Goal: Task Accomplishment & Management: Manage account settings

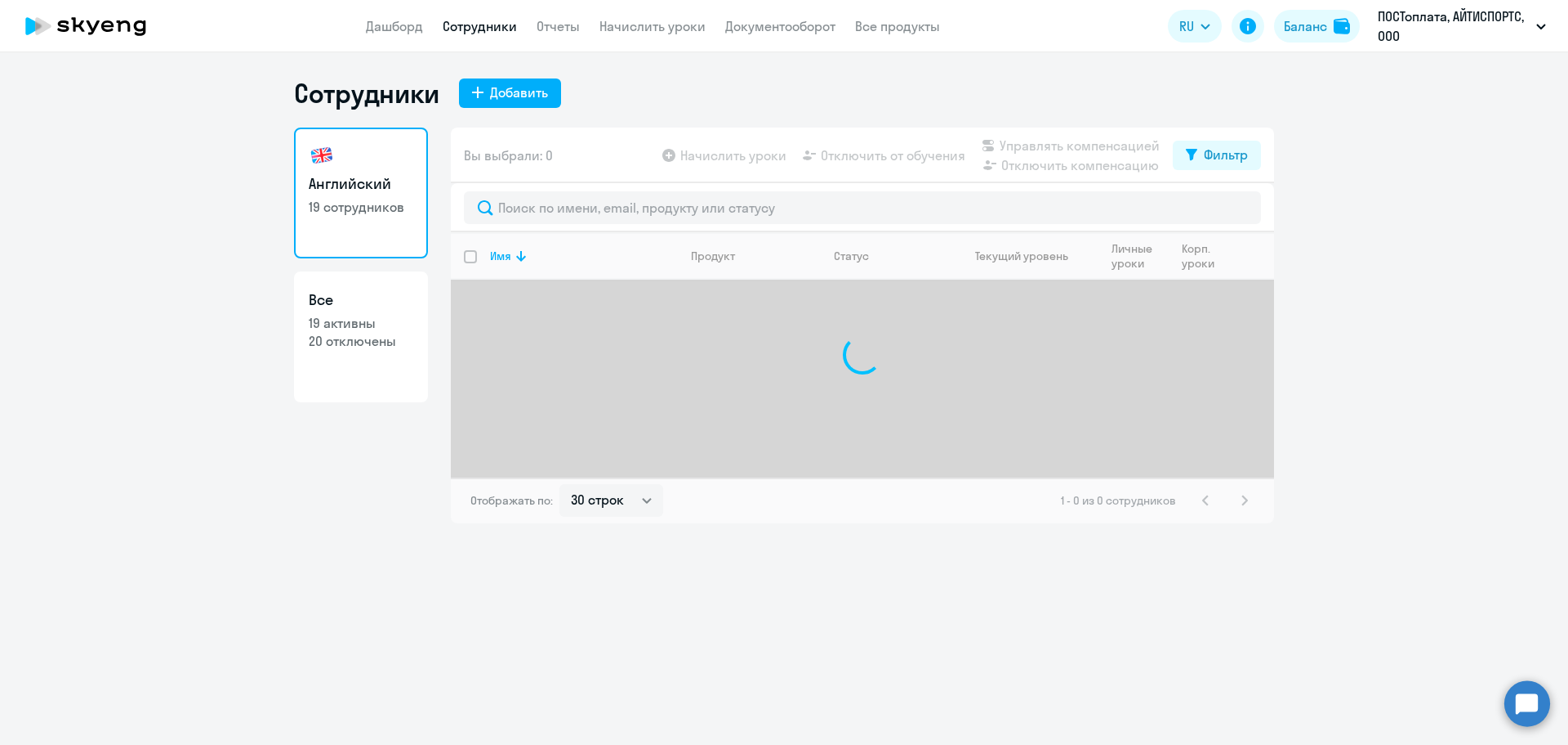
select select "30"
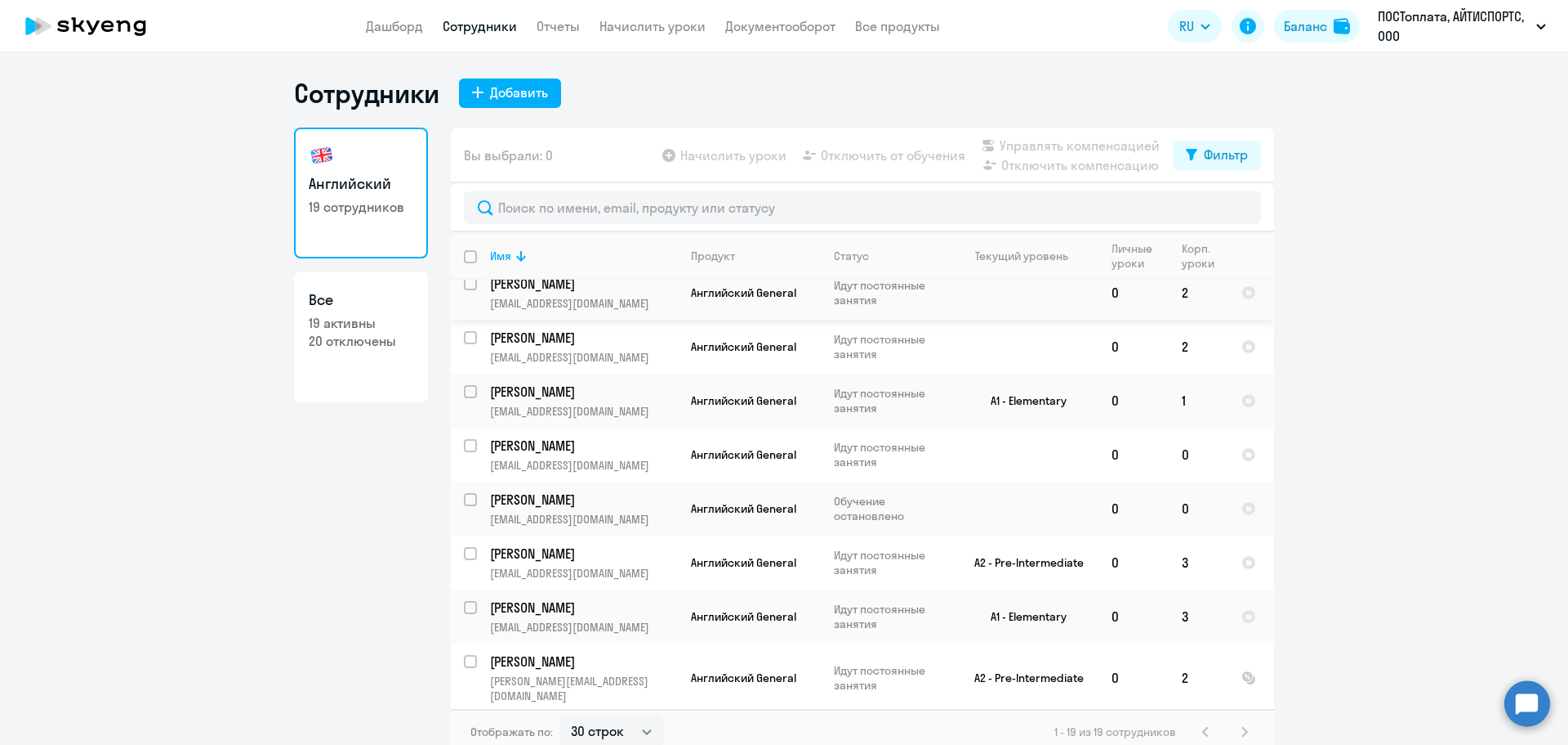
scroll to position [409, 0]
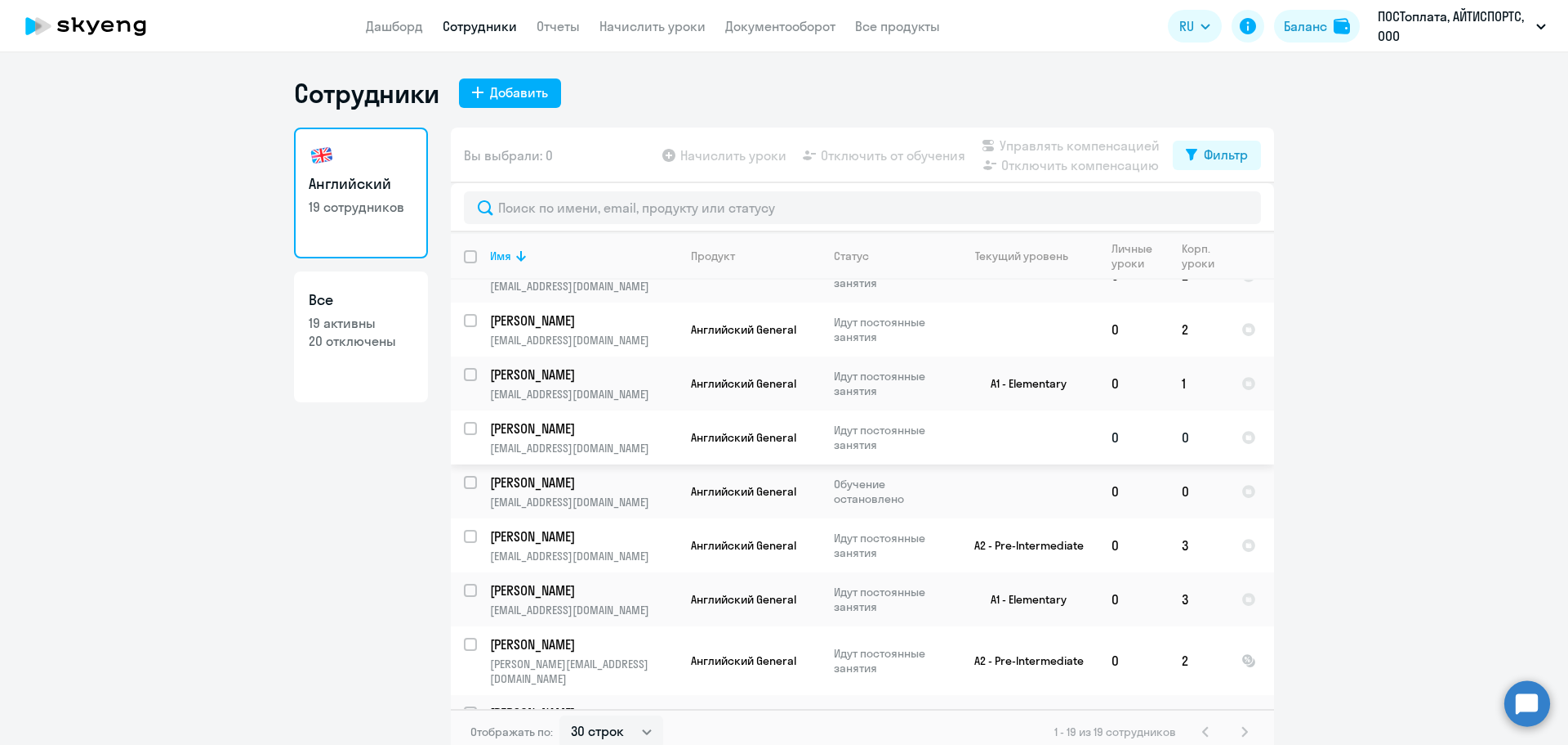
click at [467, 431] on input "select row 10303880" at bounding box center [480, 438] width 33 height 33
checkbox input "true"
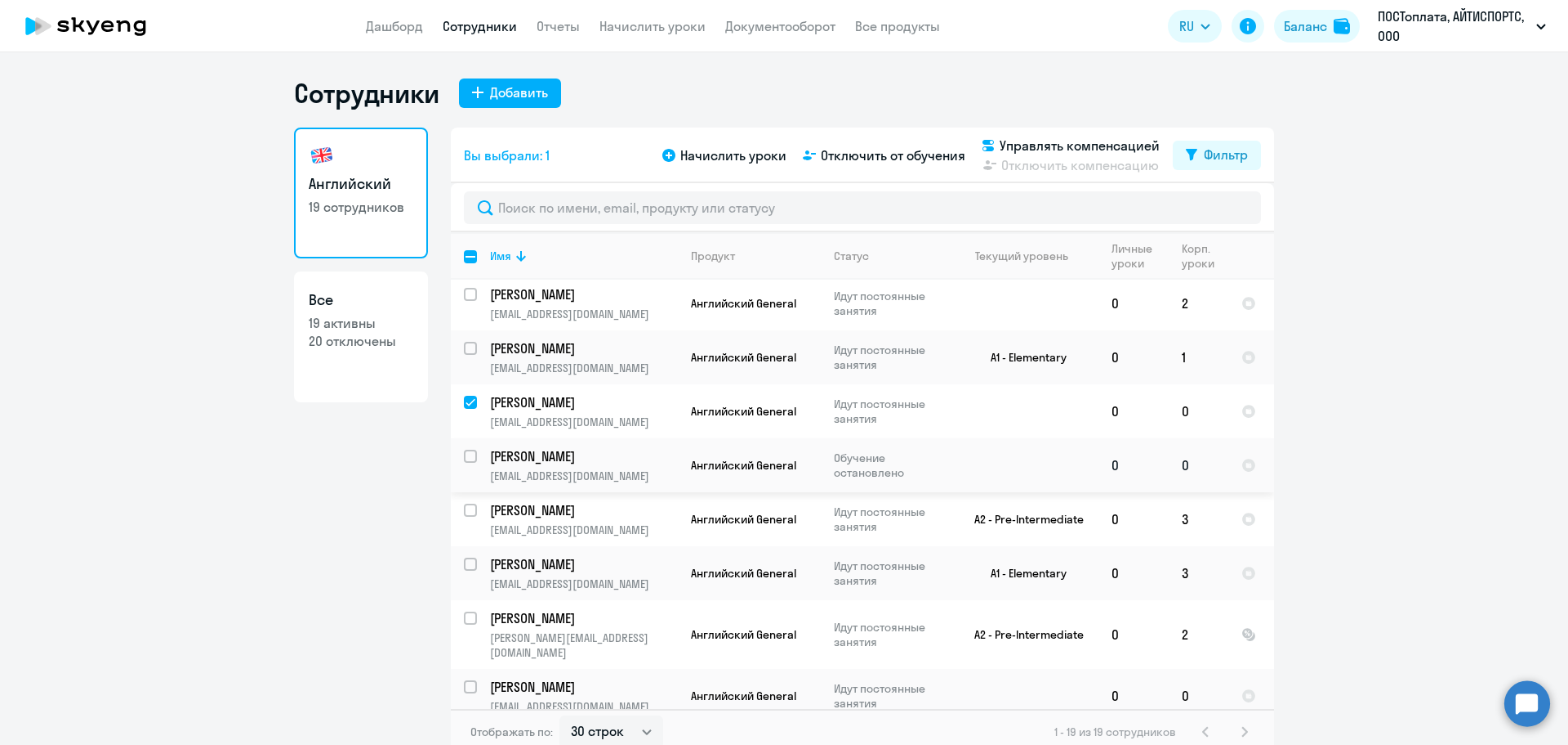
scroll to position [432, 0]
click at [872, 151] on span "Отключить от обучения" at bounding box center [892, 155] width 144 height 20
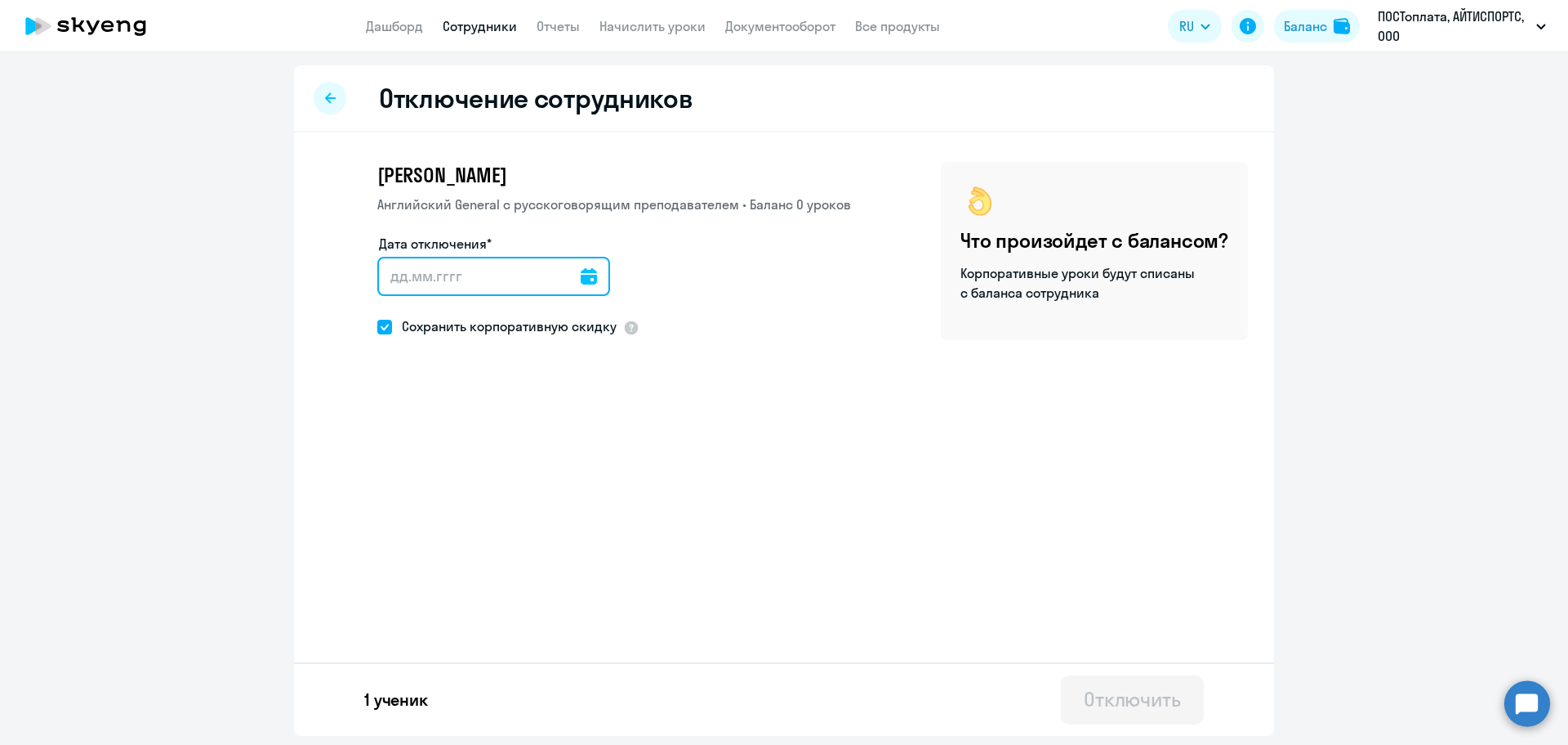
click at [399, 279] on input "Дата отключения*" at bounding box center [494, 275] width 232 height 39
click at [581, 271] on icon at bounding box center [589, 276] width 16 height 16
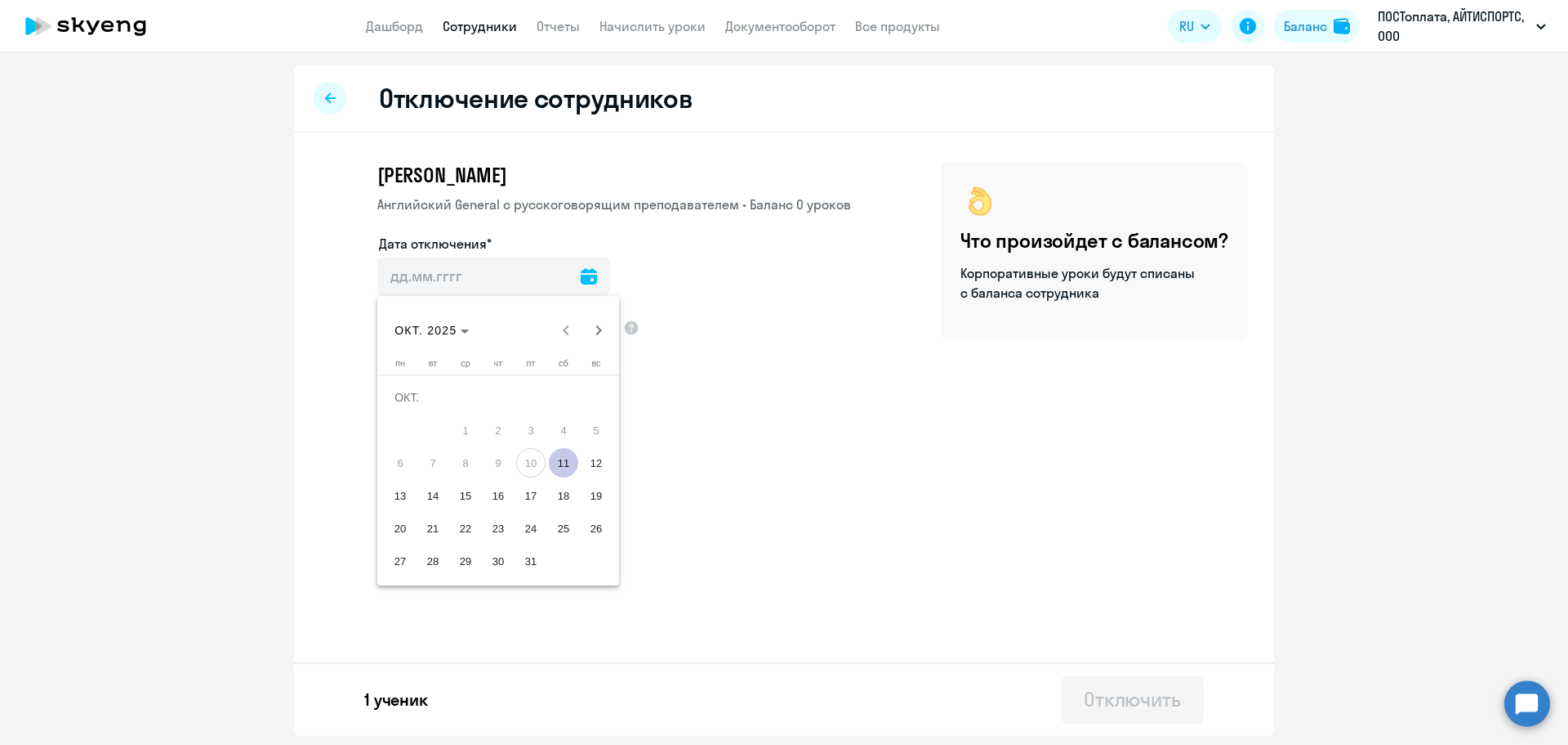
click at [561, 464] on span "11" at bounding box center [564, 462] width 29 height 29
type input "[DATE]"
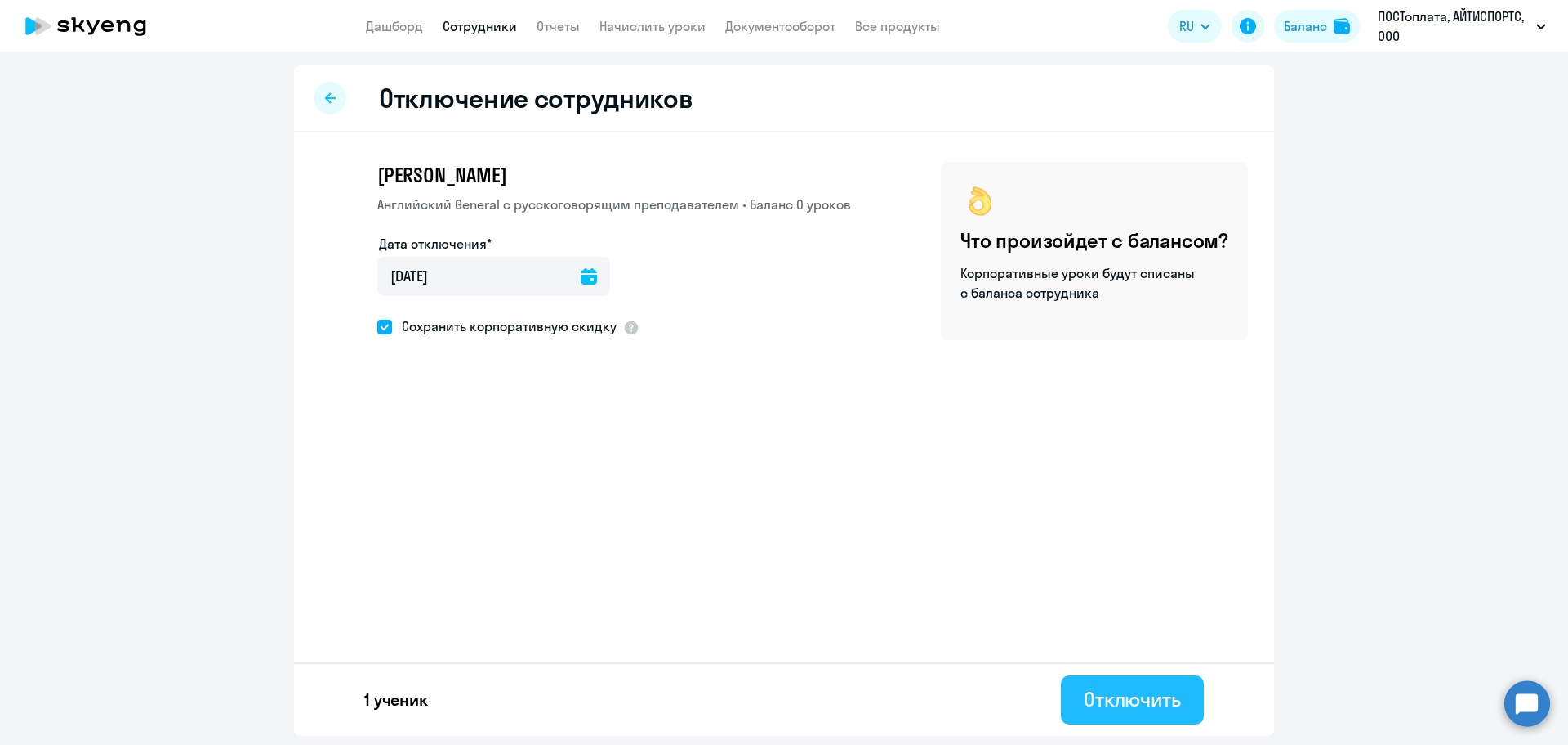
click at [1172, 704] on div "Отключить" at bounding box center [1132, 699] width 97 height 26
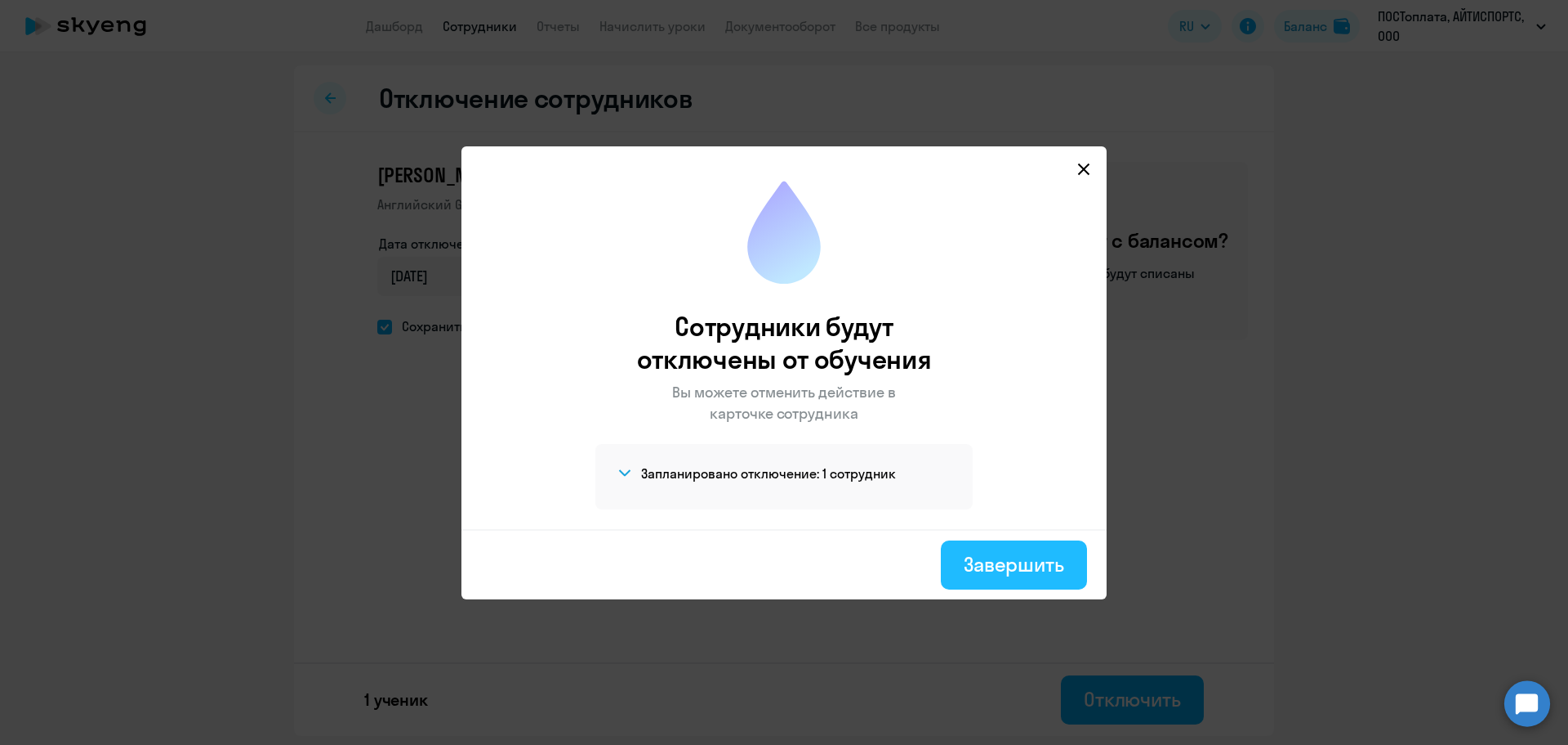
click at [1019, 581] on button "Завершить" at bounding box center [1013, 565] width 146 height 49
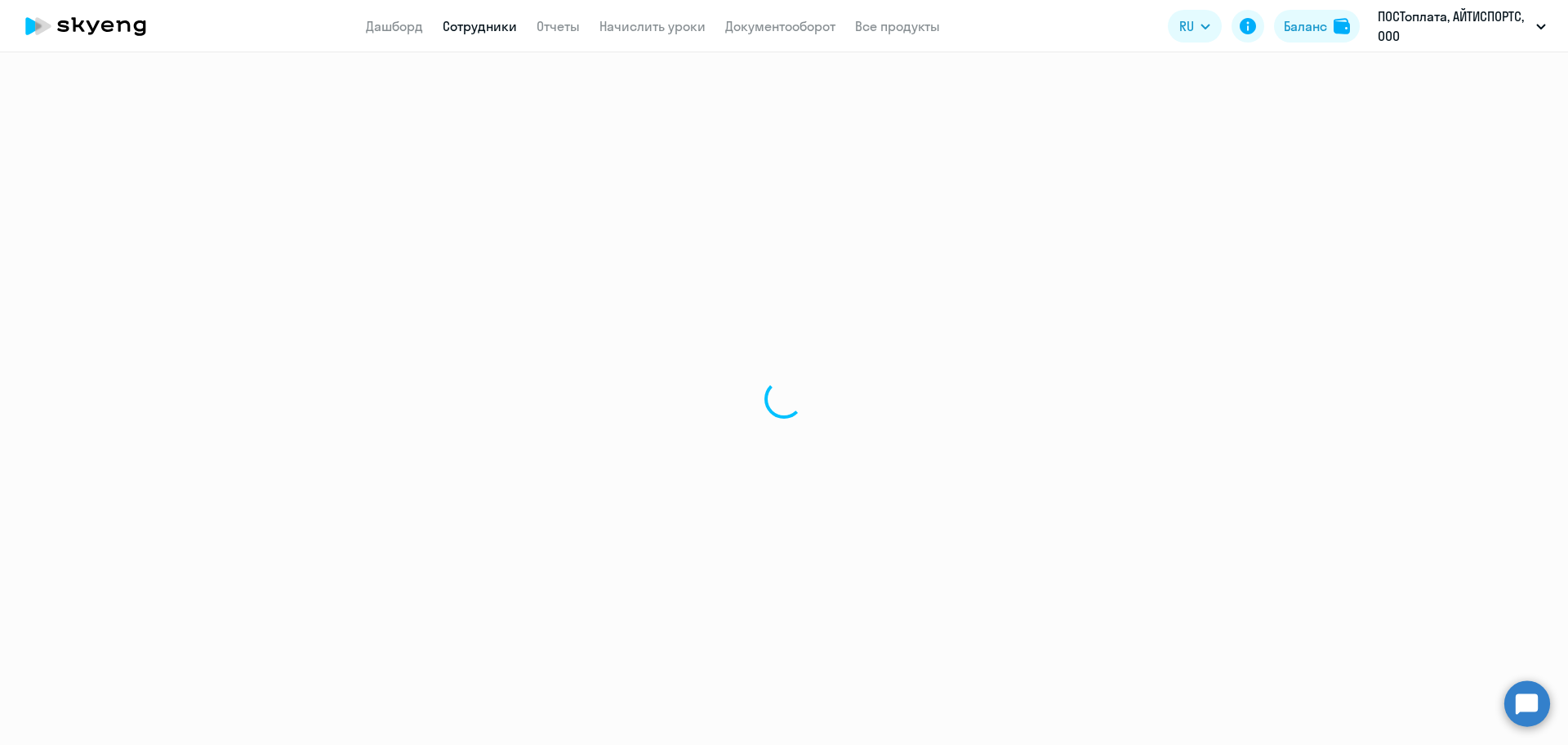
select select "30"
